Goal: Find specific page/section: Find specific page/section

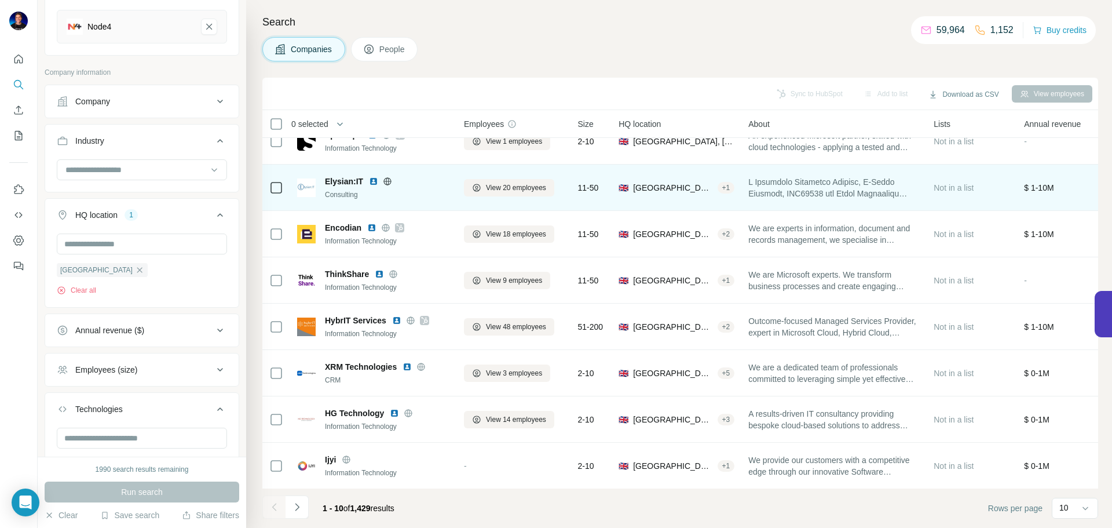
scroll to position [119, 0]
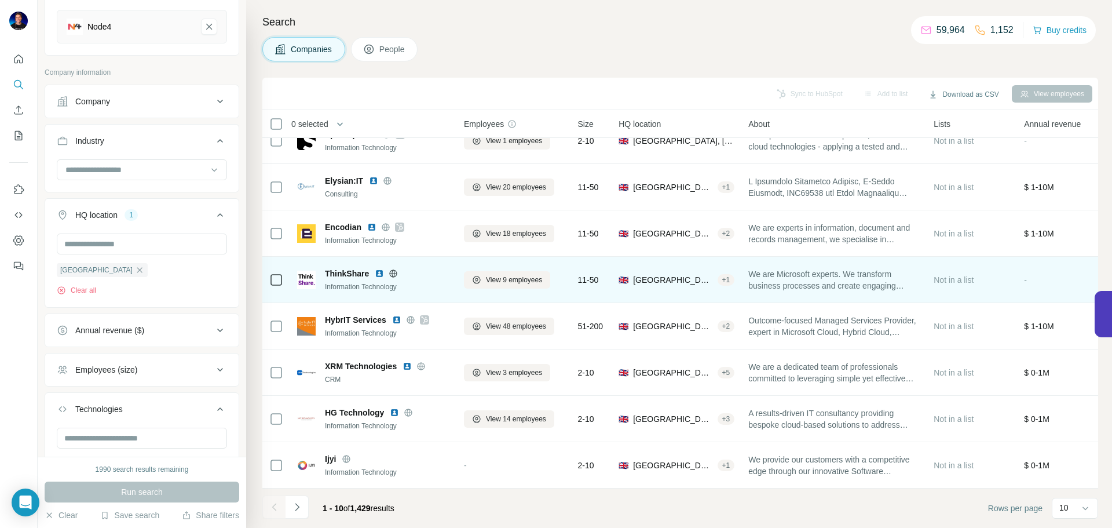
click at [400, 269] on div at bounding box center [393, 273] width 37 height 9
click at [396, 271] on icon at bounding box center [393, 273] width 9 height 9
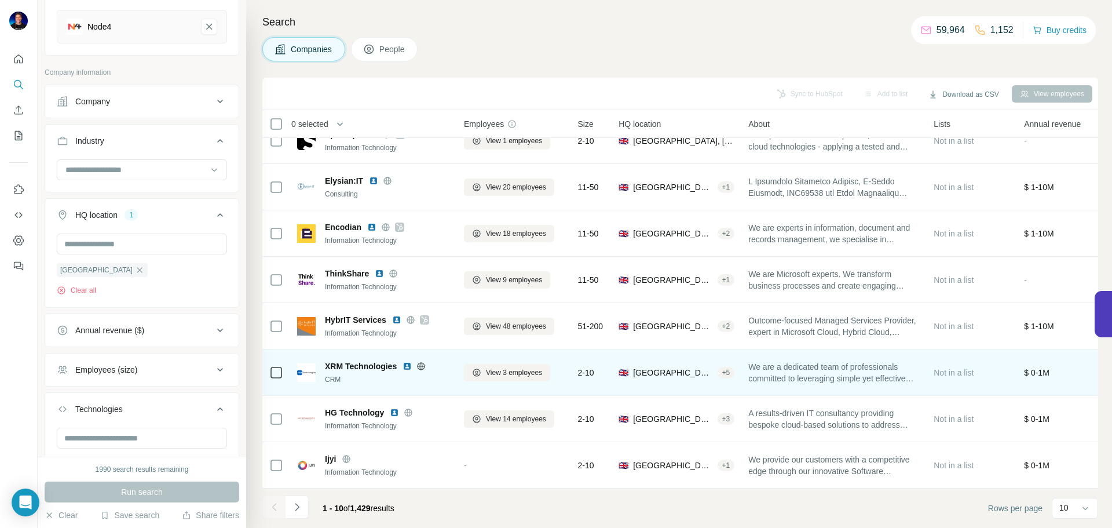
click at [427, 362] on div at bounding box center [420, 365] width 37 height 9
click at [422, 365] on icon at bounding box center [421, 365] width 8 height 1
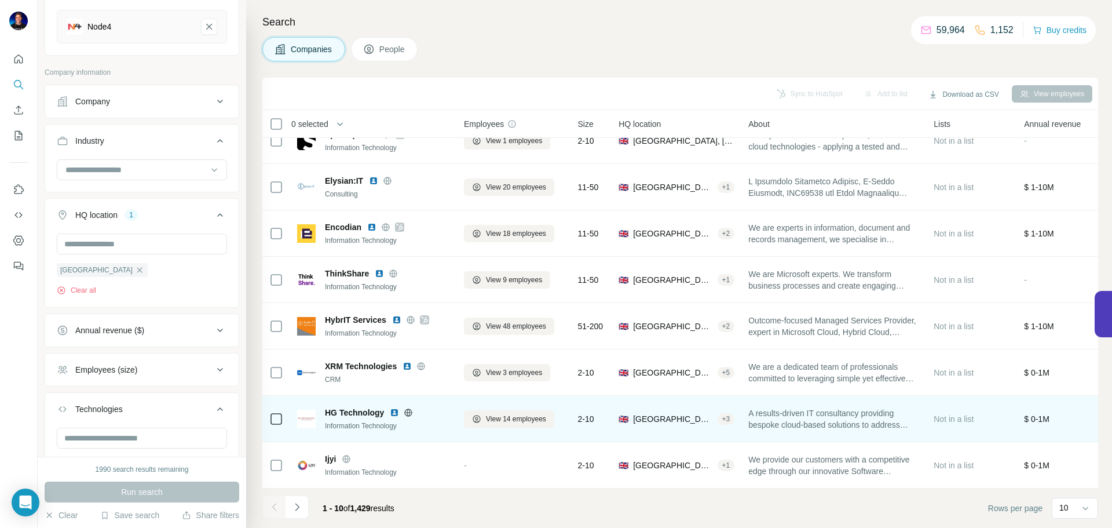
click at [411, 409] on icon at bounding box center [409, 412] width 8 height 8
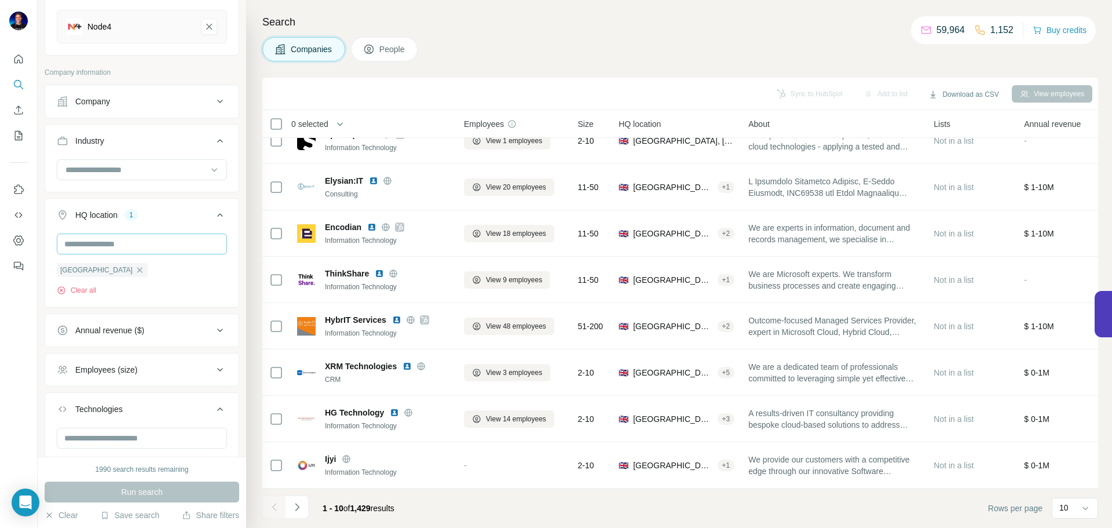
scroll to position [220, 0]
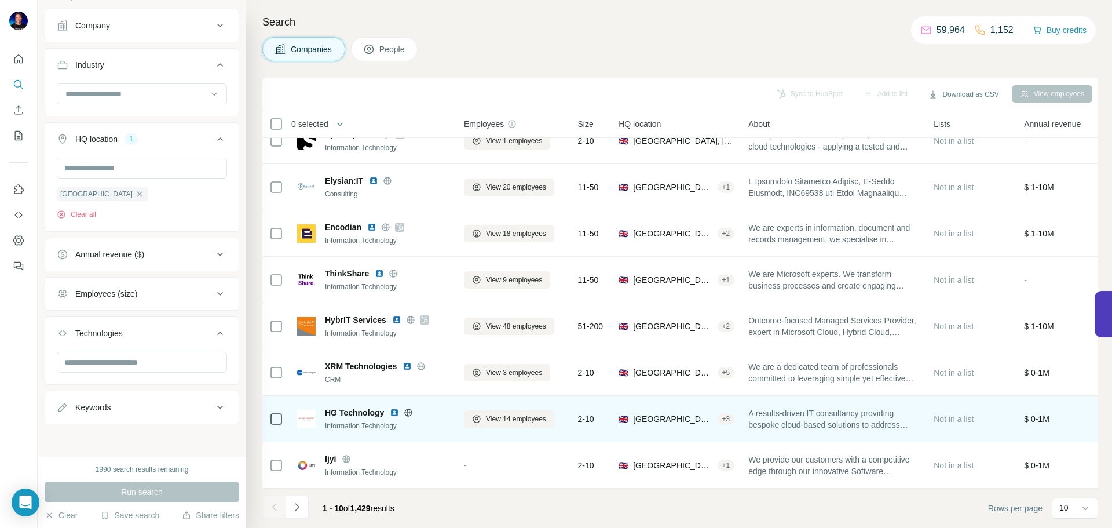
click at [412, 412] on icon at bounding box center [409, 412] width 8 height 1
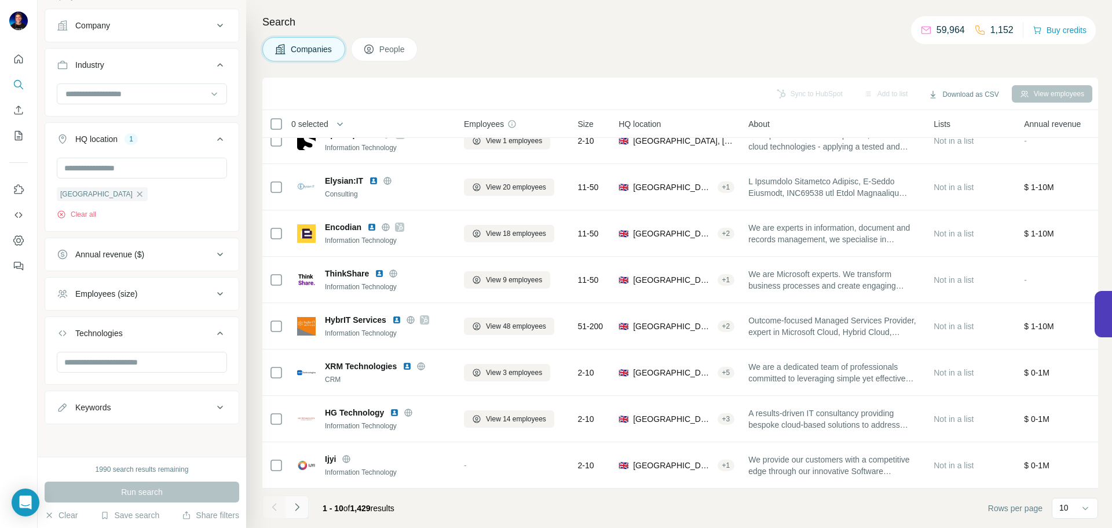
click at [298, 504] on icon "Navigate to next page" at bounding box center [297, 507] width 12 height 12
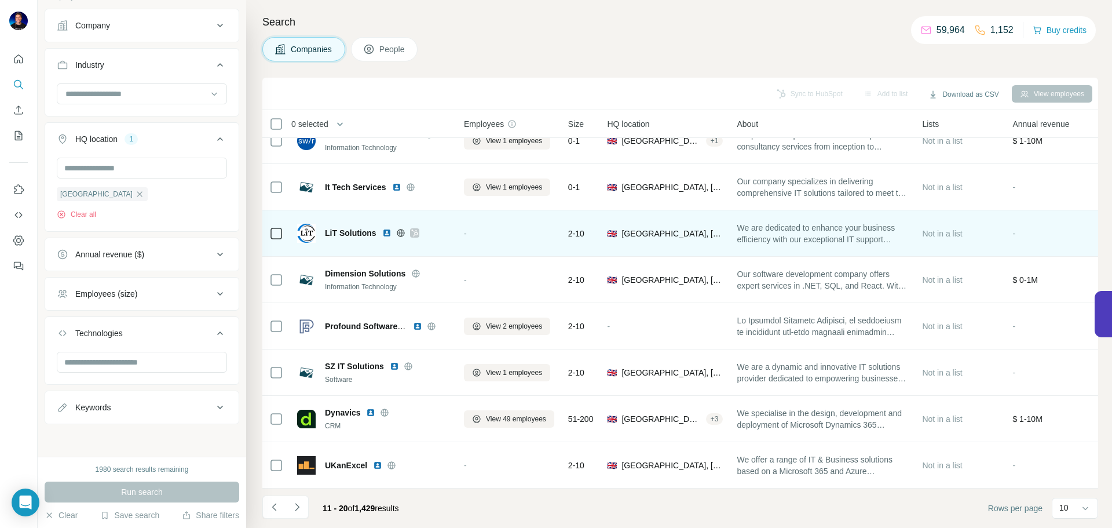
click at [402, 228] on icon at bounding box center [400, 232] width 9 height 9
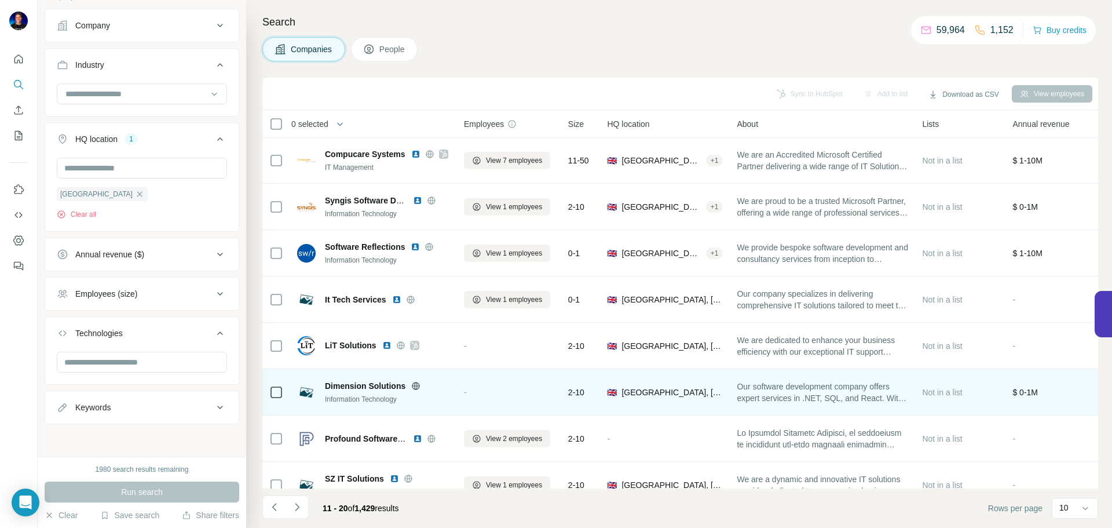
scroll to position [0, 0]
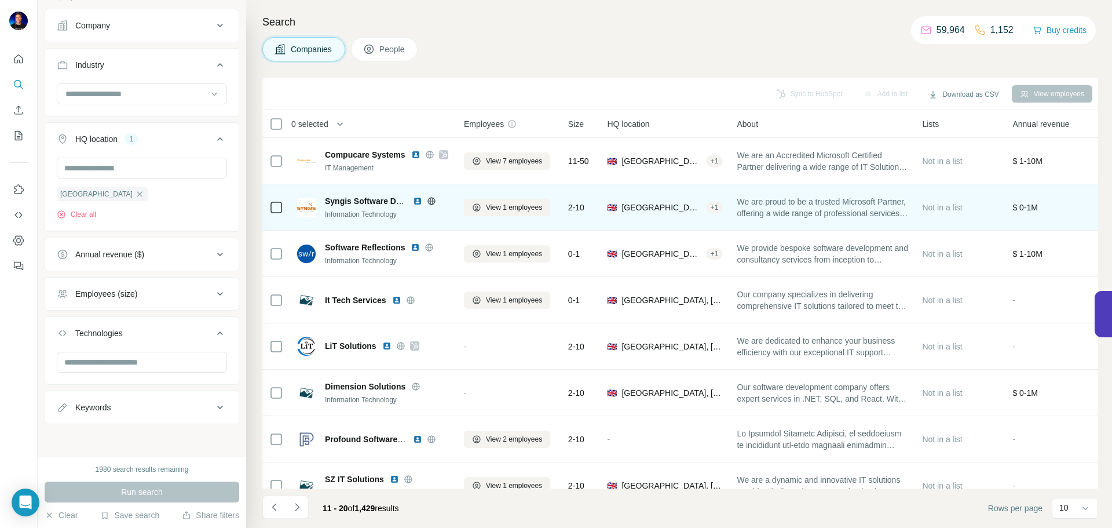
click at [434, 204] on icon at bounding box center [431, 200] width 9 height 9
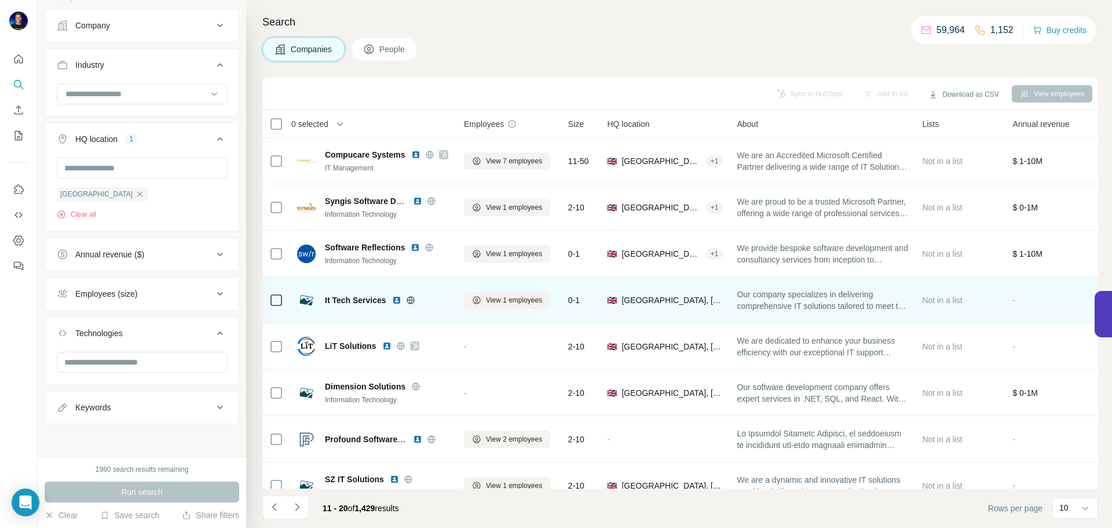
scroll to position [119, 0]
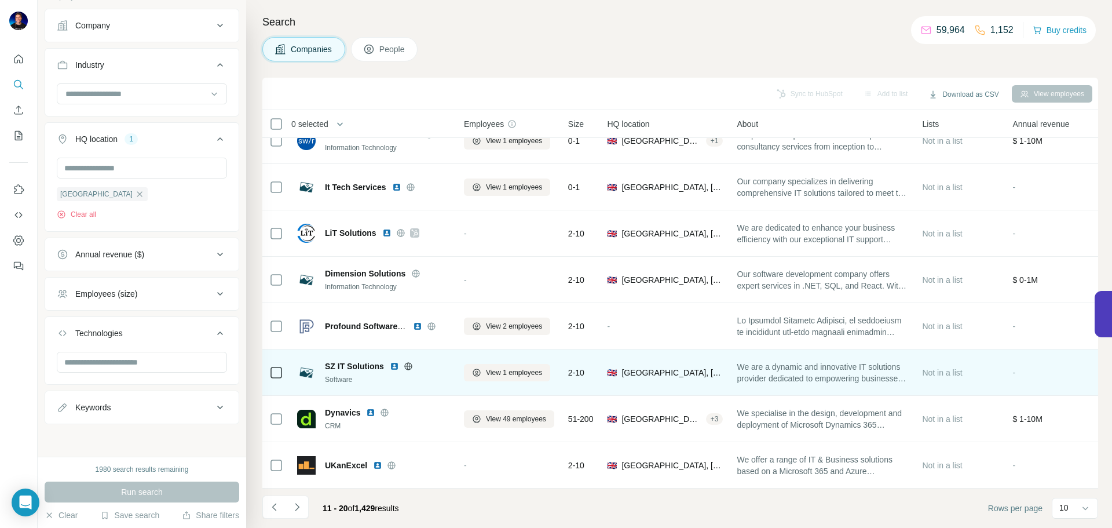
click at [413, 362] on div at bounding box center [408, 365] width 37 height 9
click at [412, 363] on icon at bounding box center [408, 365] width 9 height 9
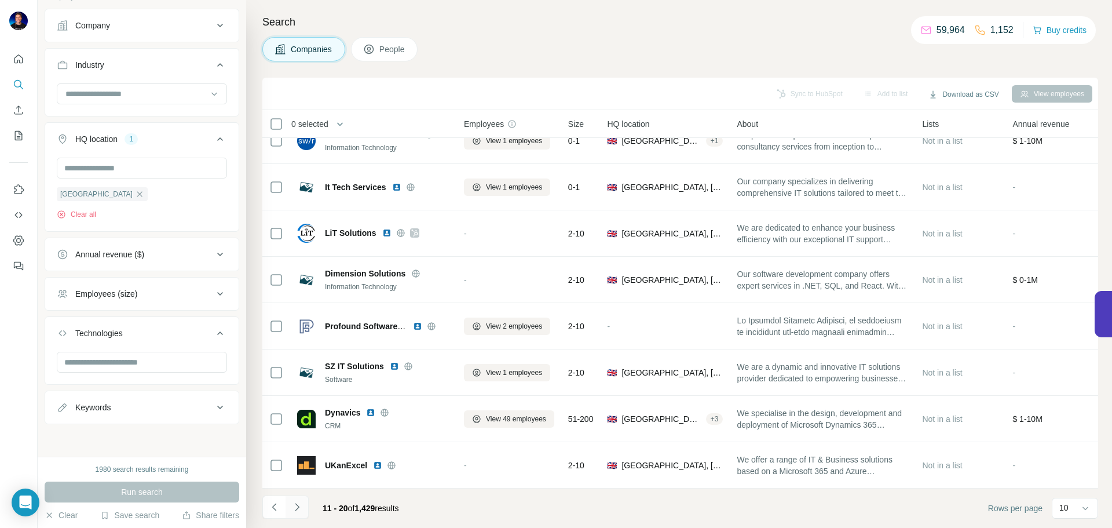
click at [293, 510] on icon "Navigate to next page" at bounding box center [297, 507] width 12 height 12
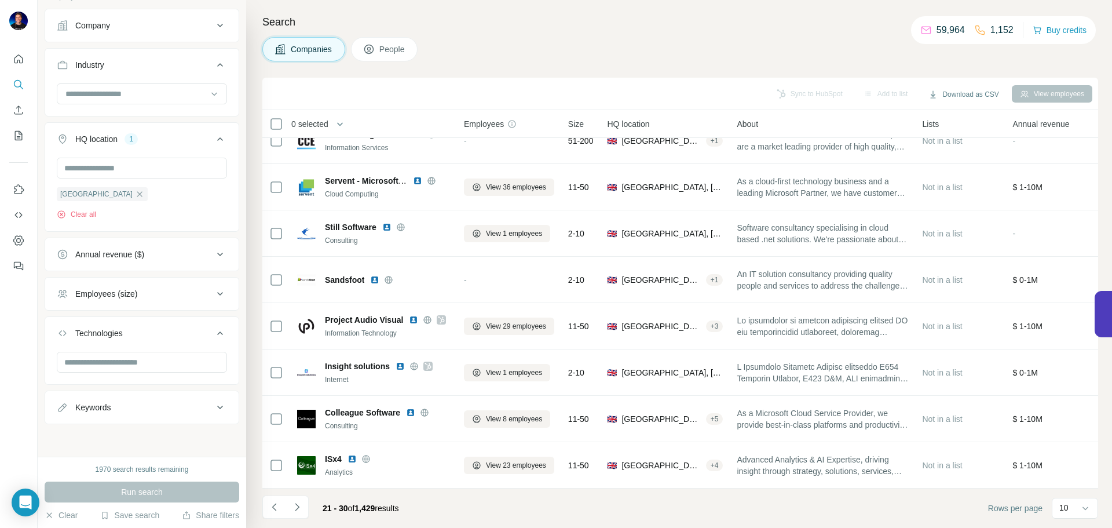
click at [554, 503] on footer "21 - 30 of 1,429 results Rows per page 10" at bounding box center [680, 507] width 836 height 39
click at [302, 505] on icon "Navigate to next page" at bounding box center [297, 507] width 12 height 12
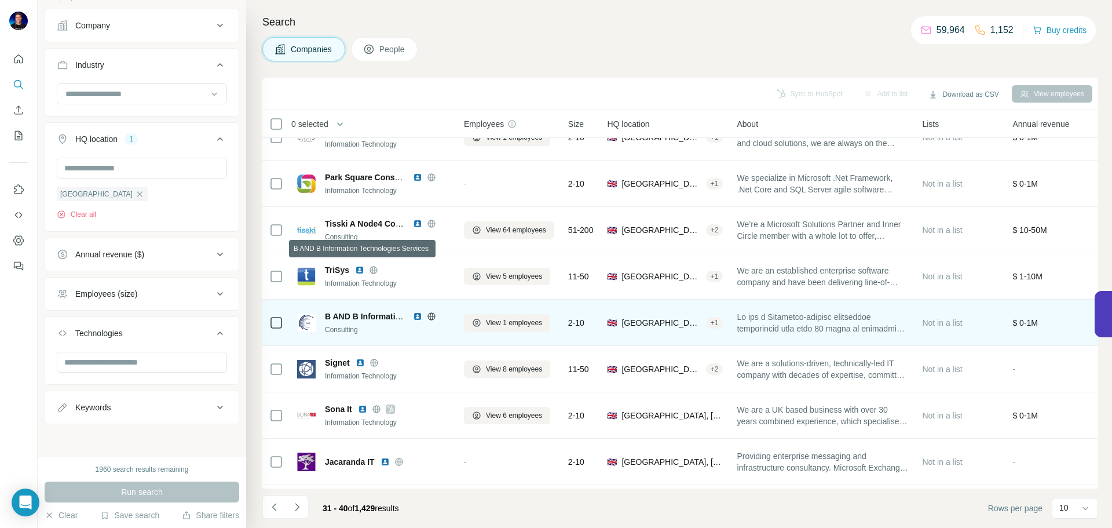
scroll to position [69, 0]
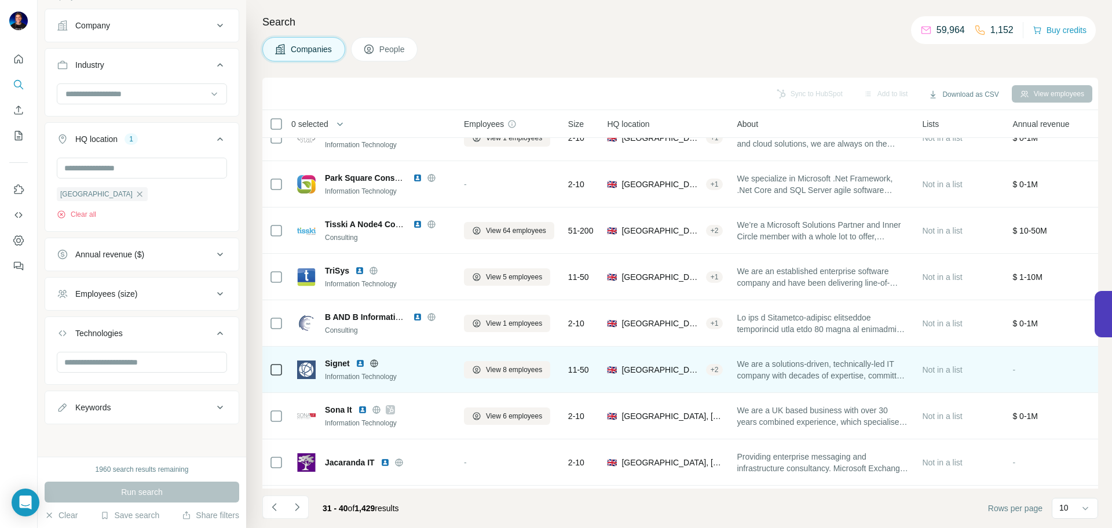
click at [372, 364] on icon at bounding box center [373, 362] width 9 height 9
